Goal: Use online tool/utility: Utilize a website feature to perform a specific function

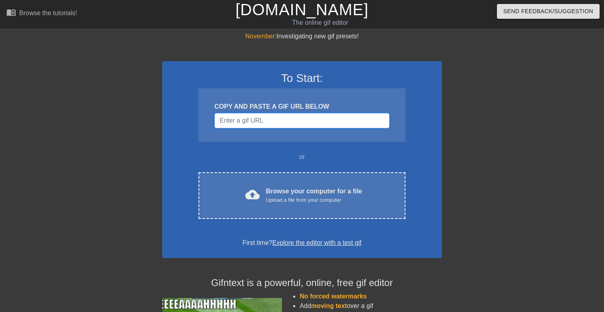
click at [282, 123] on input "Username" at bounding box center [302, 120] width 175 height 15
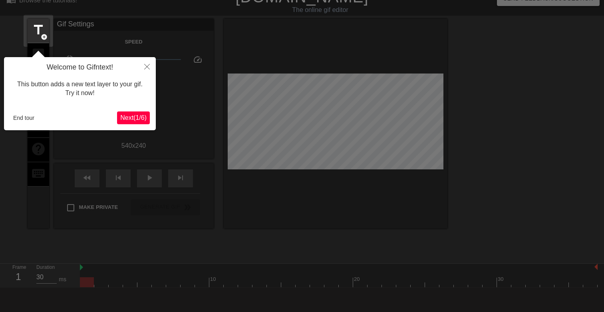
scroll to position [20, 0]
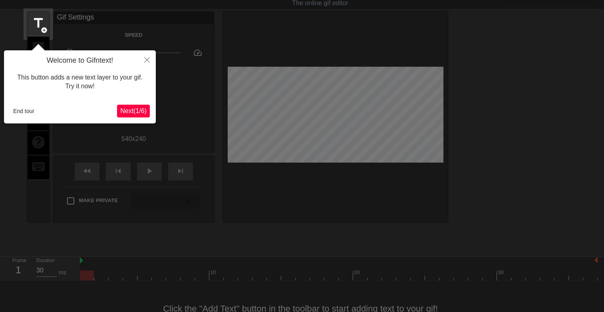
click at [134, 114] on span "Next ( 1 / 6 )" at bounding box center [133, 110] width 26 height 7
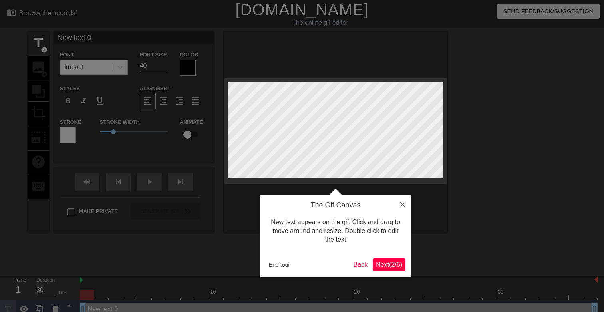
click at [395, 266] on span "Next ( 2 / 6 )" at bounding box center [389, 264] width 26 height 7
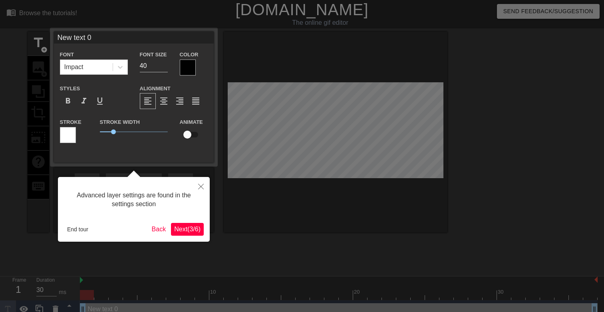
scroll to position [8, 0]
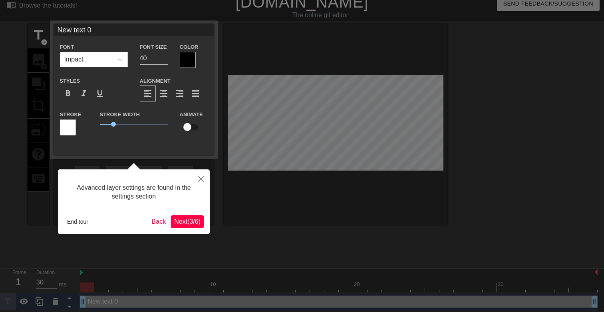
click at [183, 223] on span "Next ( 3 / 6 )" at bounding box center [187, 221] width 26 height 7
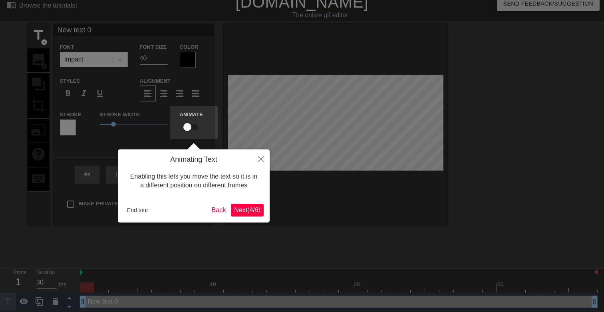
scroll to position [0, 0]
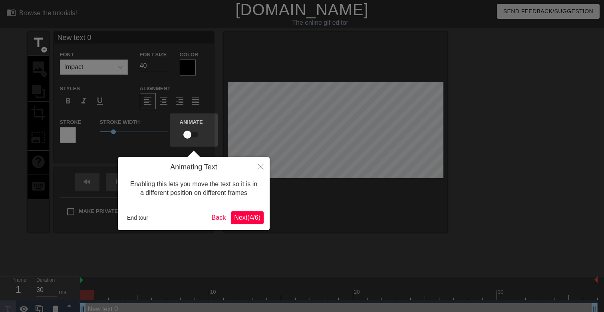
click at [254, 219] on span "Next ( 4 / 6 )" at bounding box center [247, 217] width 26 height 7
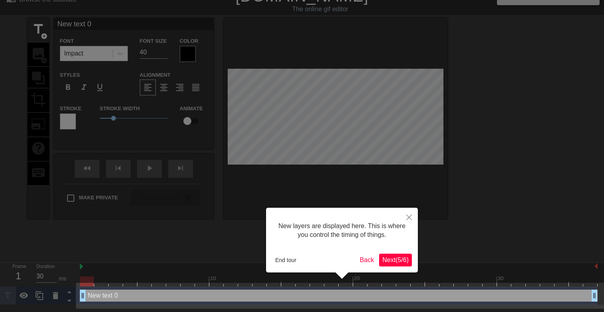
click at [392, 260] on span "Next ( 5 / 6 )" at bounding box center [395, 259] width 26 height 7
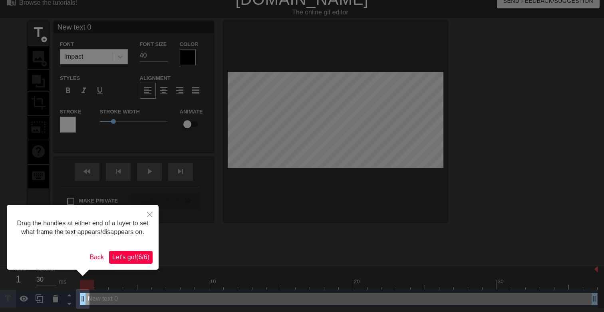
scroll to position [0, 0]
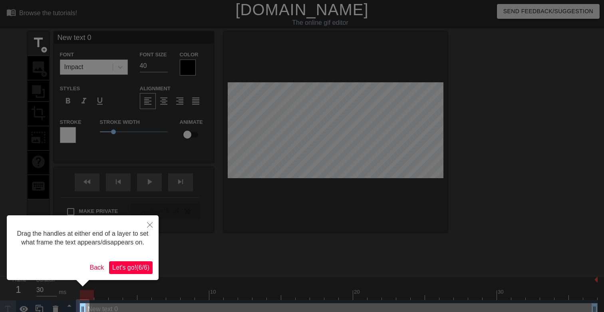
click at [130, 271] on span "Let's go! ( 6 / 6 )" at bounding box center [130, 267] width 37 height 7
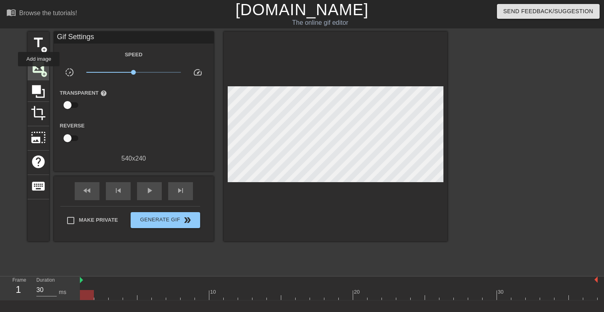
click at [39, 72] on span "image" at bounding box center [38, 67] width 15 height 15
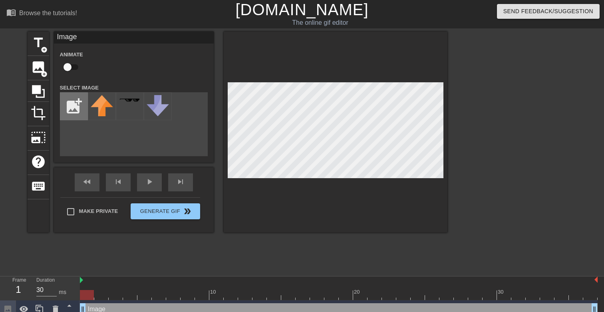
click at [76, 111] on input "file" at bounding box center [73, 106] width 27 height 27
type input "C:\fakepath\CABLogoBlue.png"
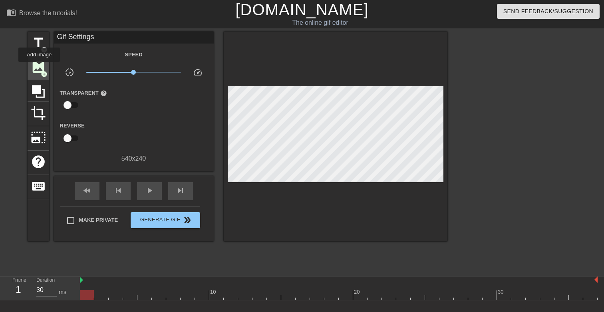
click at [40, 68] on span "image" at bounding box center [38, 67] width 15 height 15
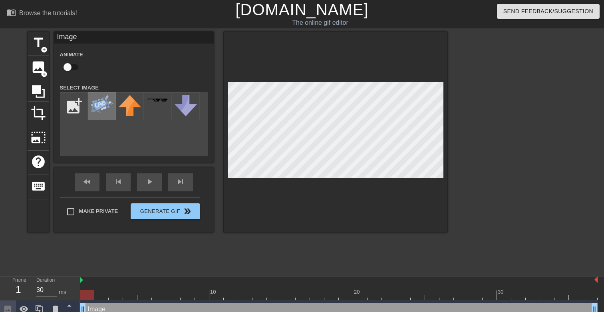
click at [95, 106] on img at bounding box center [102, 104] width 22 height 18
click at [328, 178] on div at bounding box center [336, 132] width 224 height 201
click at [82, 281] on img at bounding box center [81, 280] width 3 height 6
type input "70"
drag, startPoint x: 99, startPoint y: 294, endPoint x: 336, endPoint y: 302, distance: 237.5
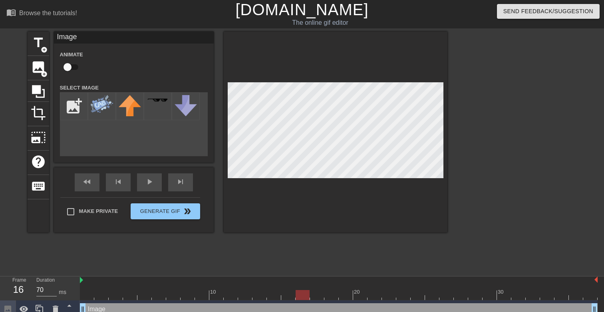
click at [332, 301] on div "10 20 30 Image drag_handle drag_handle" at bounding box center [342, 297] width 524 height 42
drag, startPoint x: 334, startPoint y: 295, endPoint x: 363, endPoint y: 294, distance: 29.2
click at [363, 294] on div at bounding box center [360, 295] width 14 height 10
click at [68, 66] on input "checkbox" at bounding box center [68, 67] width 46 height 15
checkbox input "true"
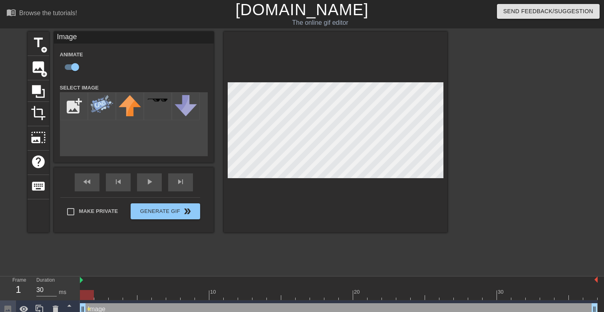
drag, startPoint x: 358, startPoint y: 296, endPoint x: 78, endPoint y: 297, distance: 279.3
click at [78, 297] on div "Frame 1 Duration 30 ms 10 20 30 Image drag_handle drag_handle lens" at bounding box center [302, 297] width 604 height 42
drag, startPoint x: 307, startPoint y: 293, endPoint x: 357, endPoint y: 294, distance: 49.9
click at [357, 294] on div at bounding box center [339, 295] width 518 height 10
drag, startPoint x: 345, startPoint y: 294, endPoint x: 362, endPoint y: 294, distance: 16.4
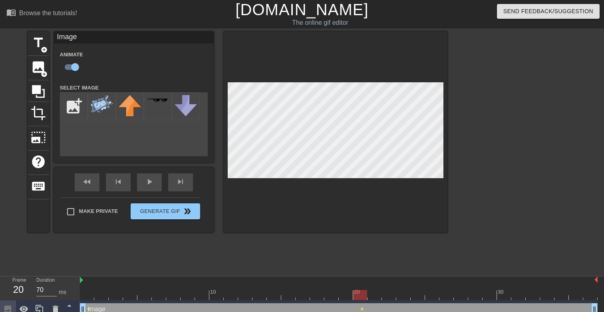
click at [362, 294] on div at bounding box center [339, 295] width 518 height 10
click at [89, 296] on div at bounding box center [339, 295] width 518 height 10
click at [216, 296] on div at bounding box center [339, 295] width 518 height 10
click at [363, 294] on div at bounding box center [339, 295] width 518 height 10
click at [217, 295] on div at bounding box center [339, 295] width 518 height 10
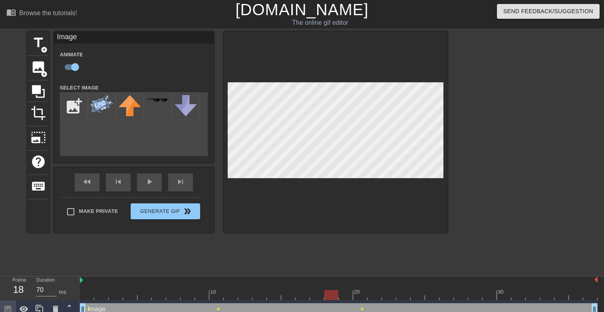
drag, startPoint x: 87, startPoint y: 296, endPoint x: 340, endPoint y: 298, distance: 252.9
click at [340, 298] on div at bounding box center [339, 295] width 518 height 10
drag, startPoint x: 345, startPoint y: 295, endPoint x: 501, endPoint y: 298, distance: 155.5
click at [501, 298] on div at bounding box center [504, 295] width 14 height 10
drag, startPoint x: 506, startPoint y: 296, endPoint x: 203, endPoint y: 296, distance: 303.6
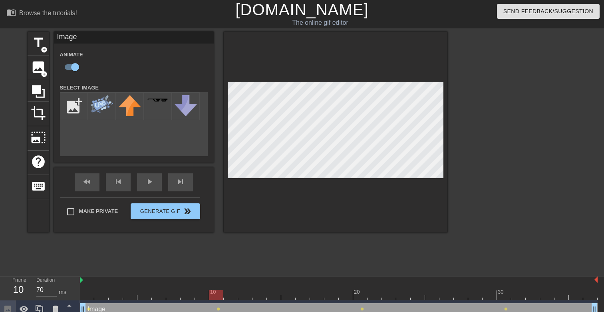
click at [209, 296] on div at bounding box center [216, 295] width 14 height 10
drag, startPoint x: 199, startPoint y: 294, endPoint x: 116, endPoint y: 296, distance: 83.1
click at [116, 296] on div at bounding box center [116, 295] width 14 height 10
click at [104, 296] on div at bounding box center [339, 295] width 518 height 10
click at [88, 298] on div at bounding box center [339, 295] width 518 height 10
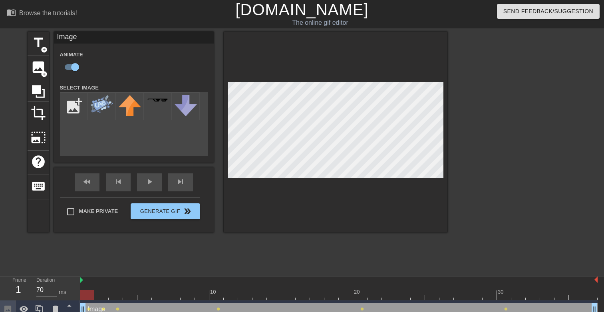
click at [100, 297] on div at bounding box center [339, 295] width 518 height 10
click at [115, 298] on div at bounding box center [339, 295] width 518 height 10
click at [130, 296] on div at bounding box center [339, 295] width 518 height 10
click at [144, 294] on div at bounding box center [339, 295] width 518 height 10
click at [159, 293] on div at bounding box center [339, 295] width 518 height 10
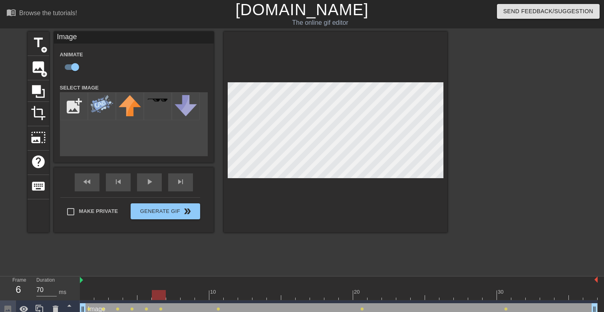
click at [173, 294] on div at bounding box center [339, 295] width 518 height 10
click at [188, 295] on div at bounding box center [339, 295] width 518 height 10
click at [201, 295] on div at bounding box center [339, 295] width 518 height 10
click at [216, 295] on div at bounding box center [339, 295] width 518 height 10
click at [233, 296] on div at bounding box center [339, 295] width 518 height 10
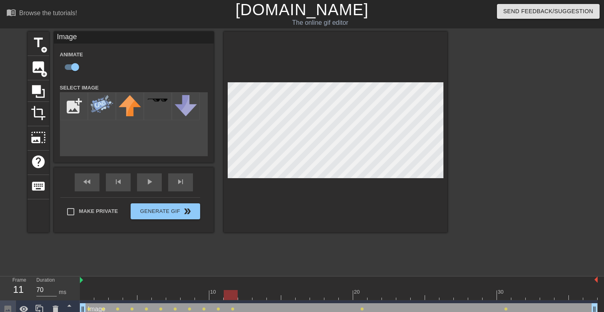
click at [246, 297] on div at bounding box center [339, 295] width 518 height 10
click at [258, 292] on div at bounding box center [339, 295] width 518 height 10
click at [274, 296] on div at bounding box center [339, 295] width 518 height 10
click at [289, 293] on div at bounding box center [339, 295] width 518 height 10
click at [274, 296] on div at bounding box center [339, 295] width 518 height 10
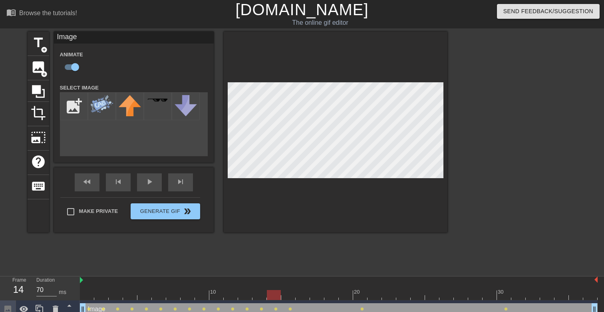
click at [292, 296] on div at bounding box center [339, 295] width 518 height 10
click at [304, 296] on div at bounding box center [339, 295] width 518 height 10
click at [320, 296] on div at bounding box center [339, 295] width 518 height 10
click at [334, 296] on div at bounding box center [339, 295] width 518 height 10
click at [345, 293] on div at bounding box center [339, 295] width 518 height 10
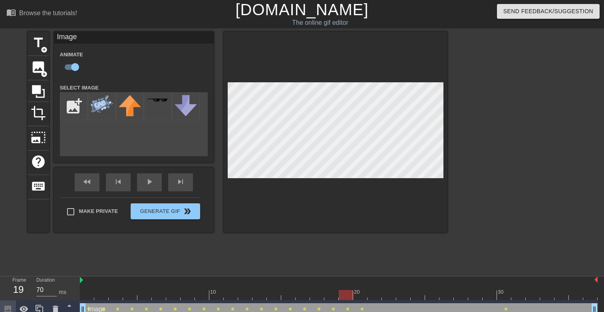
click at [358, 294] on div at bounding box center [339, 295] width 518 height 10
click at [347, 296] on div at bounding box center [339, 295] width 518 height 10
click at [360, 295] on div at bounding box center [339, 295] width 518 height 10
click at [348, 295] on div at bounding box center [339, 295] width 518 height 10
click at [334, 295] on div at bounding box center [339, 295] width 518 height 10
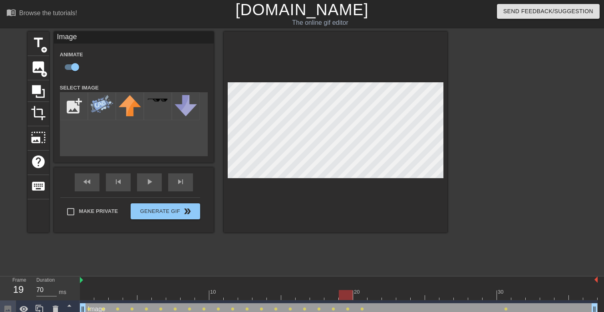
click at [345, 296] on div at bounding box center [339, 295] width 518 height 10
click at [331, 296] on div at bounding box center [339, 295] width 518 height 10
click at [348, 297] on div at bounding box center [339, 295] width 518 height 10
click at [360, 296] on div at bounding box center [339, 295] width 518 height 10
click at [375, 296] on div at bounding box center [339, 295] width 518 height 10
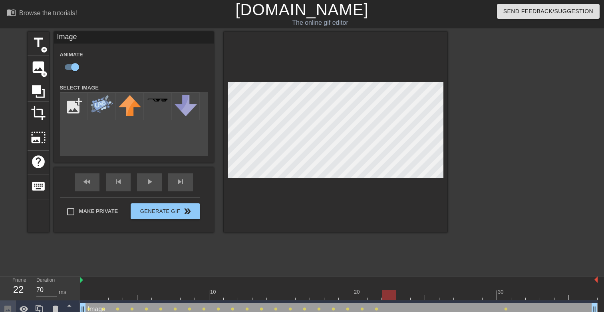
click at [390, 297] on div at bounding box center [339, 295] width 518 height 10
click at [403, 294] on div at bounding box center [339, 295] width 518 height 10
click at [417, 294] on div at bounding box center [339, 295] width 518 height 10
click at [432, 294] on div at bounding box center [339, 295] width 518 height 10
click at [445, 297] on div at bounding box center [339, 295] width 518 height 10
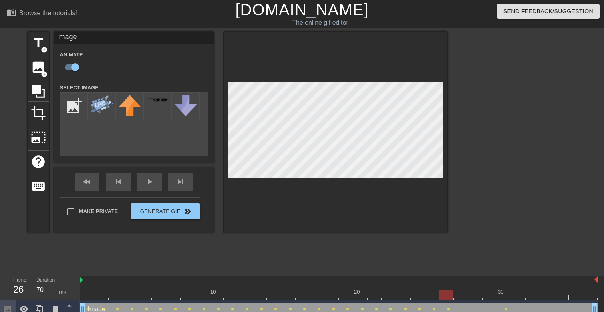
click at [463, 298] on div at bounding box center [339, 295] width 518 height 10
click at [474, 295] on div at bounding box center [339, 295] width 518 height 10
click at [489, 294] on div at bounding box center [339, 295] width 518 height 10
click at [504, 295] on div at bounding box center [339, 295] width 518 height 10
click at [492, 295] on div at bounding box center [339, 295] width 518 height 10
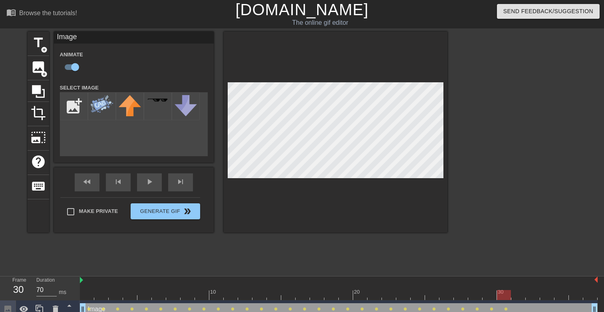
click at [503, 296] on div at bounding box center [339, 295] width 518 height 10
drag, startPoint x: 490, startPoint y: 296, endPoint x: 235, endPoint y: 301, distance: 254.6
click at [235, 301] on div "10 20 30 Image drag_handle drag_handle lens lens lens lens lens lens lens lens …" at bounding box center [342, 297] width 524 height 42
drag, startPoint x: 231, startPoint y: 296, endPoint x: 308, endPoint y: 292, distance: 76.8
click at [295, 292] on div at bounding box center [288, 295] width 14 height 10
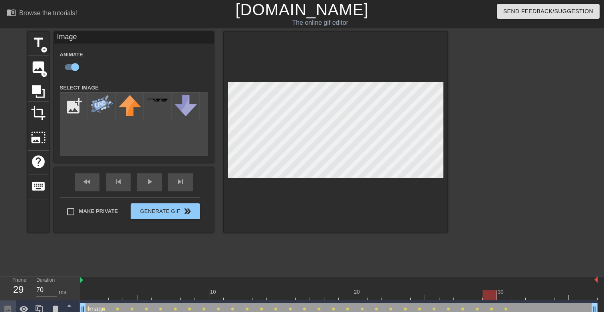
drag, startPoint x: 306, startPoint y: 292, endPoint x: 491, endPoint y: 296, distance: 185.0
click at [491, 296] on div at bounding box center [490, 295] width 14 height 10
click at [476, 295] on div at bounding box center [339, 295] width 518 height 10
click at [488, 297] on div at bounding box center [339, 295] width 518 height 10
click at [503, 296] on div at bounding box center [339, 295] width 518 height 10
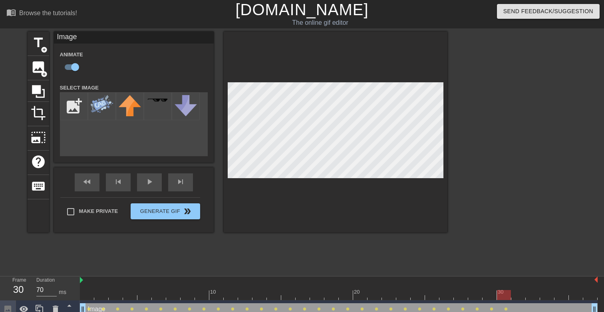
click at [516, 294] on div at bounding box center [339, 295] width 518 height 10
click at [532, 296] on div at bounding box center [339, 295] width 518 height 10
click at [547, 297] on div at bounding box center [339, 295] width 518 height 10
click at [559, 296] on div at bounding box center [339, 295] width 518 height 10
click at [575, 296] on div at bounding box center [339, 295] width 518 height 10
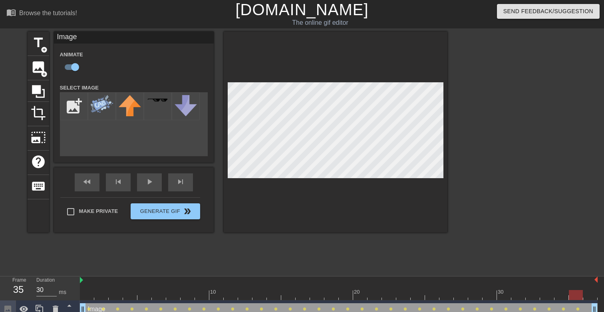
click at [592, 295] on div at bounding box center [339, 295] width 518 height 10
drag, startPoint x: 90, startPoint y: 294, endPoint x: 82, endPoint y: 294, distance: 8.0
click at [82, 294] on div at bounding box center [339, 295] width 518 height 10
drag, startPoint x: 89, startPoint y: 295, endPoint x: 394, endPoint y: 308, distance: 305.1
click at [394, 308] on div "10 20 30 Image drag_handle drag_handle lens lens lens lens lens lens lens lens …" at bounding box center [342, 297] width 524 height 42
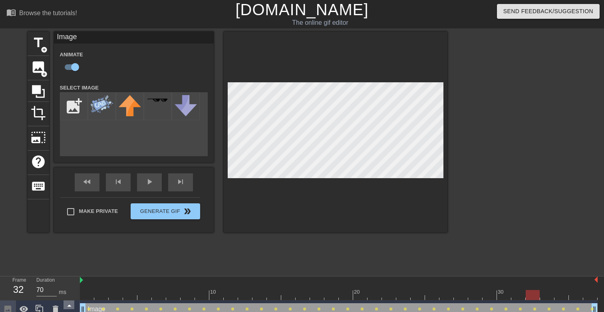
type input "30"
drag, startPoint x: 388, startPoint y: 297, endPoint x: 0, endPoint y: 300, distance: 388.0
click at [0, 300] on div "Frame 1 Duration 30 ms 10 20 30 Image drag_handle drag_handle lens lens lens le…" at bounding box center [302, 297] width 604 height 42
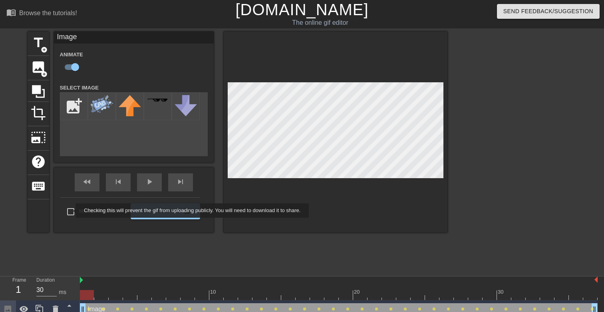
click at [70, 211] on div "Make Private Generate Gif double_arrow" at bounding box center [130, 213] width 140 height 32
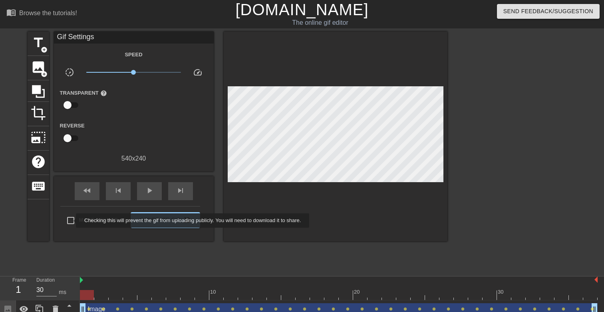
click at [71, 221] on input "Make Private" at bounding box center [70, 220] width 17 height 17
checkbox input "true"
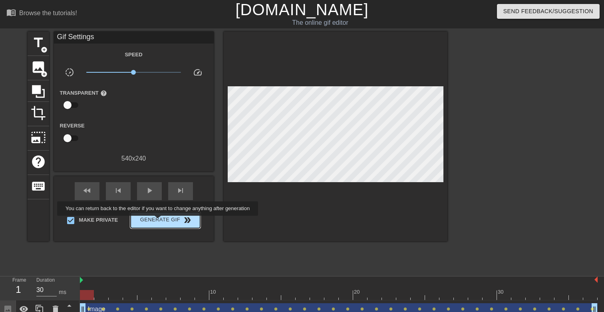
click at [163, 221] on span "Generate Gif double_arrow" at bounding box center [165, 220] width 63 height 10
